Goal: Communication & Community: Answer question/provide support

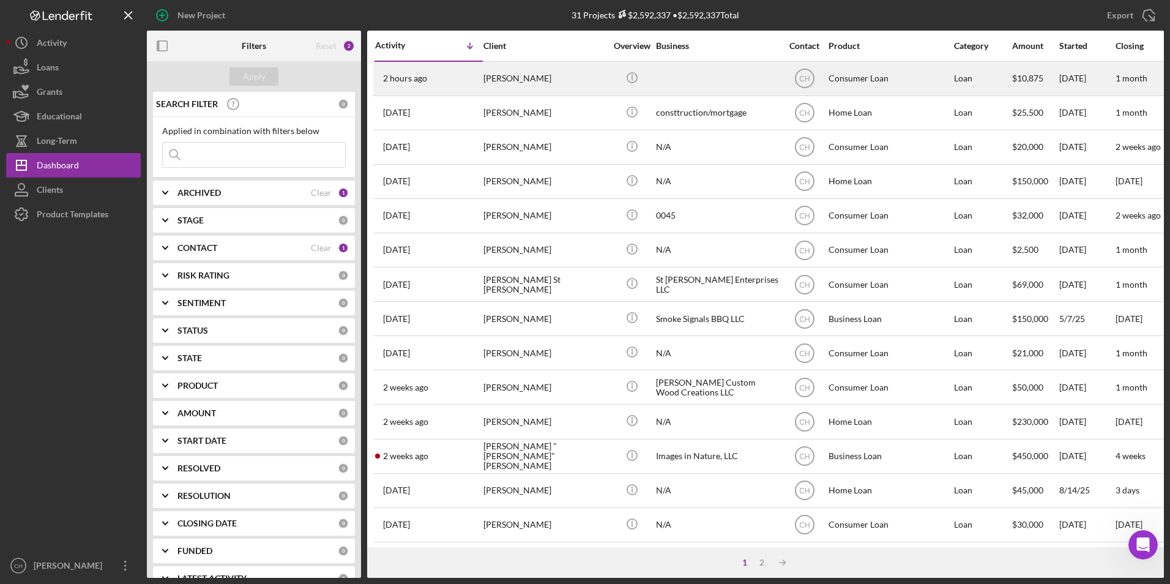
click at [510, 73] on div "[PERSON_NAME]" at bounding box center [545, 78] width 122 height 32
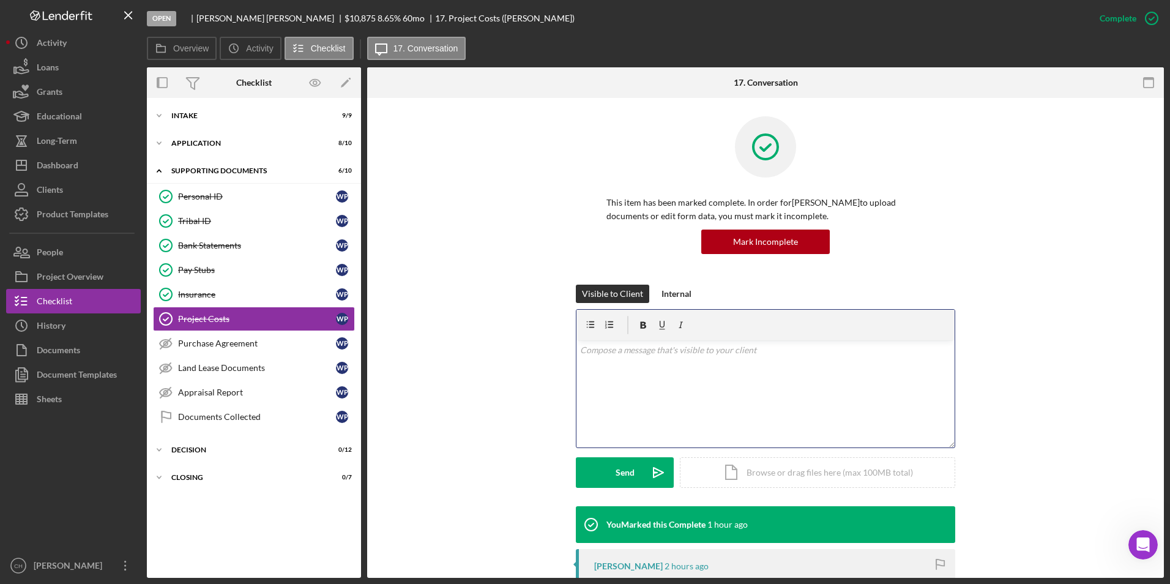
click at [627, 351] on p at bounding box center [766, 349] width 372 height 13
click at [850, 367] on p "Do you want to do all of them in the [GEOGRAPHIC_DATA]? The total of all 4 is $…" at bounding box center [766, 367] width 372 height 13
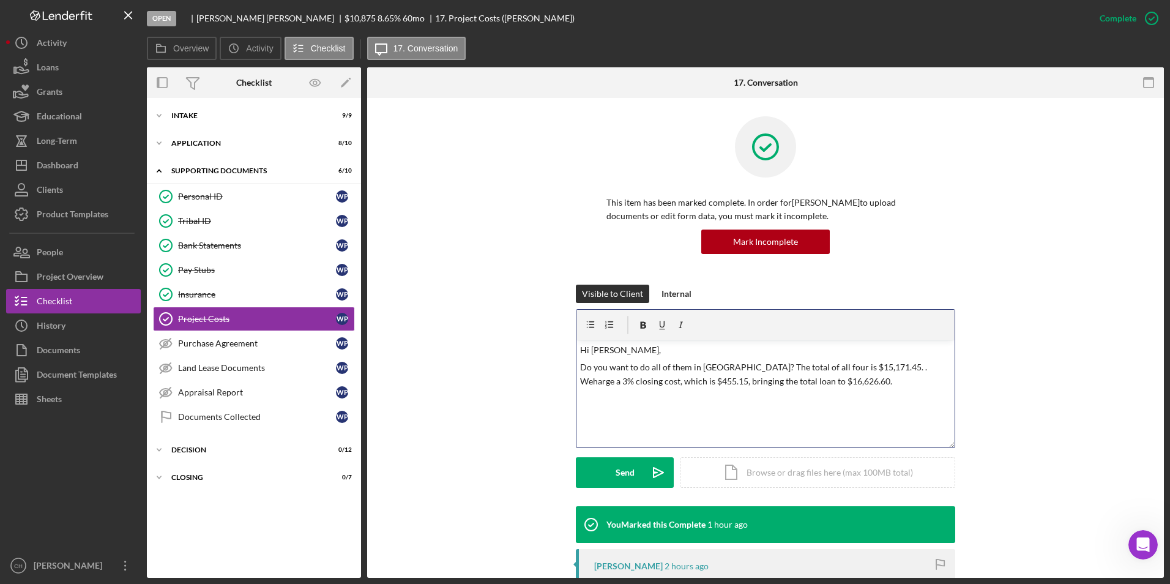
click at [820, 422] on div "v Color teal Color pink Remove color Add row above Add row below Add column bef…" at bounding box center [766, 393] width 378 height 107
click at [792, 378] on p "Do you want to do all of them in [GEOGRAPHIC_DATA]? The total of all four is $1…" at bounding box center [766, 375] width 372 height 28
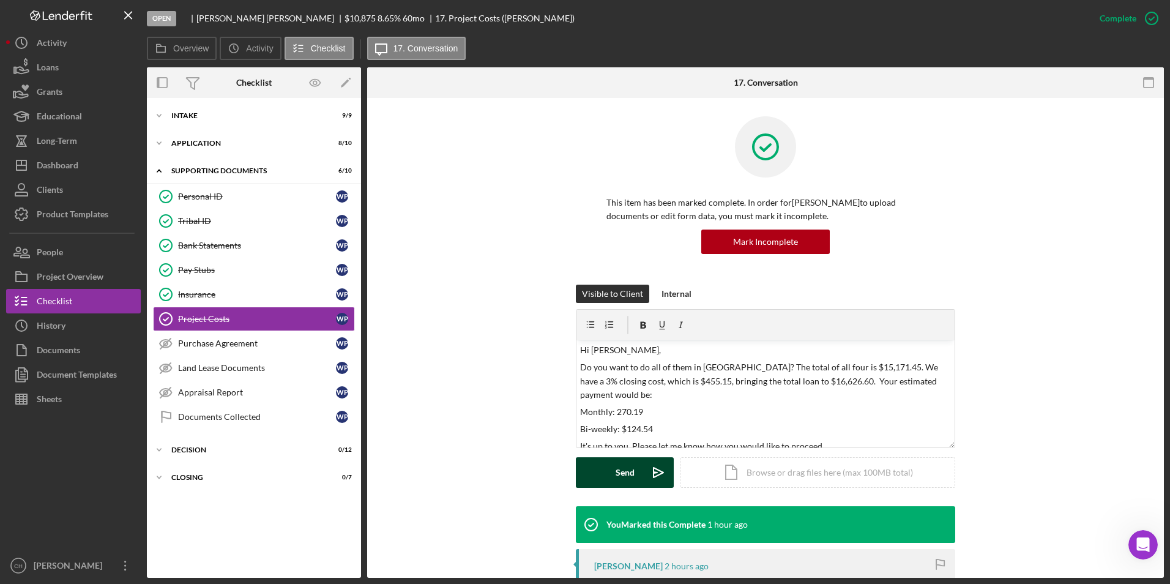
click at [632, 467] on button "Send Icon/icon-invite-send" at bounding box center [625, 472] width 98 height 31
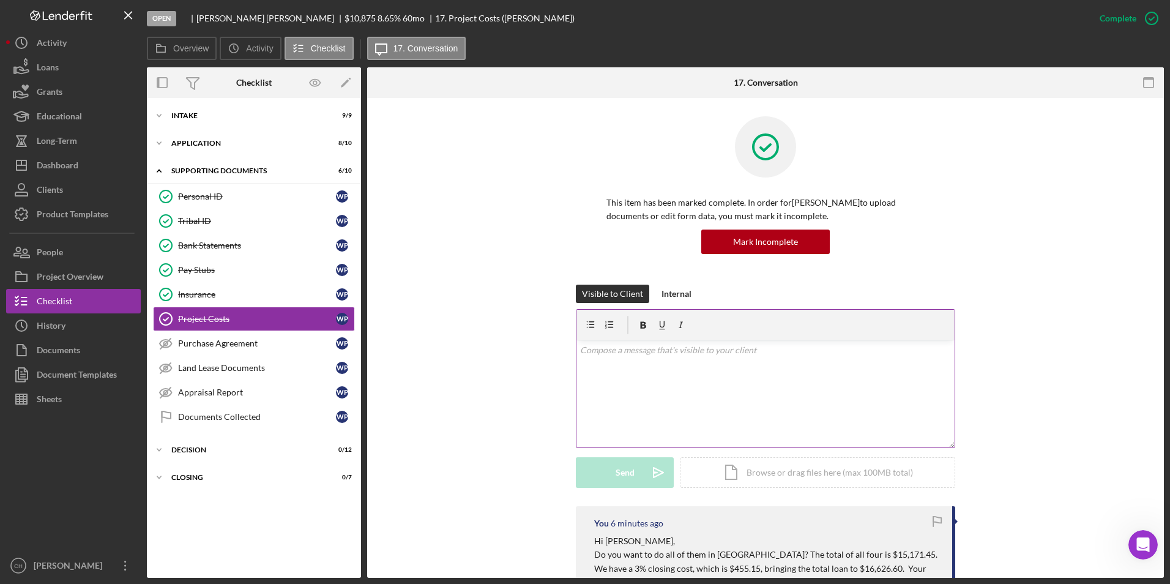
click at [618, 353] on p at bounding box center [766, 349] width 372 height 13
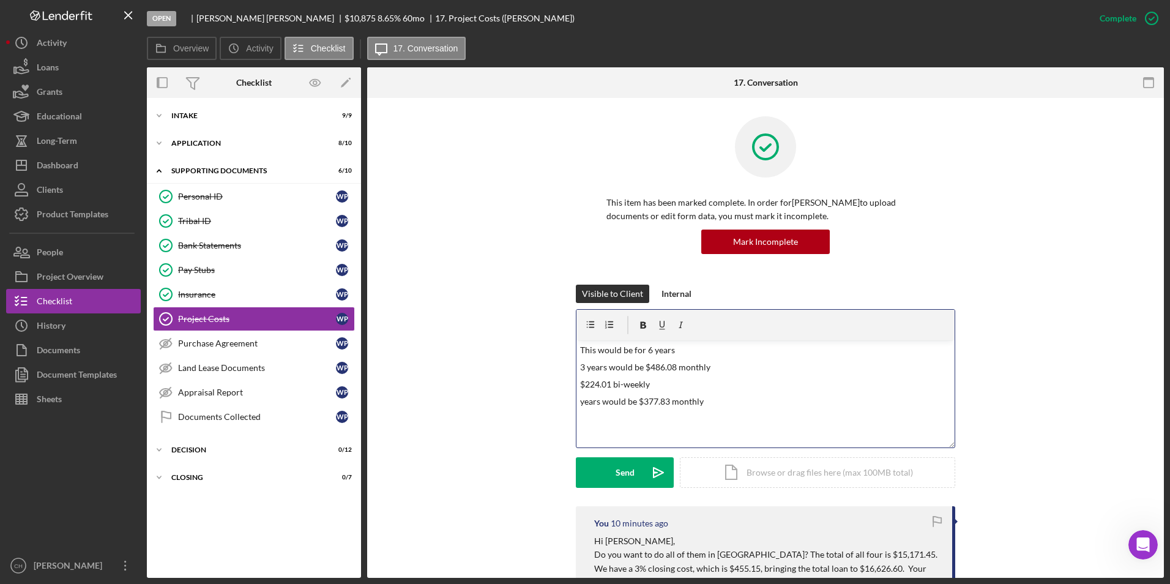
click at [577, 403] on div "v Color teal Color pink Remove color Add row above Add row below Add column bef…" at bounding box center [766, 393] width 378 height 107
click at [721, 402] on p "4 years would be $377.83 monthly" at bounding box center [766, 401] width 372 height 13
click at [633, 476] on button "Send Icon/icon-invite-send" at bounding box center [625, 472] width 98 height 31
